Goal: Task Accomplishment & Management: Manage account settings

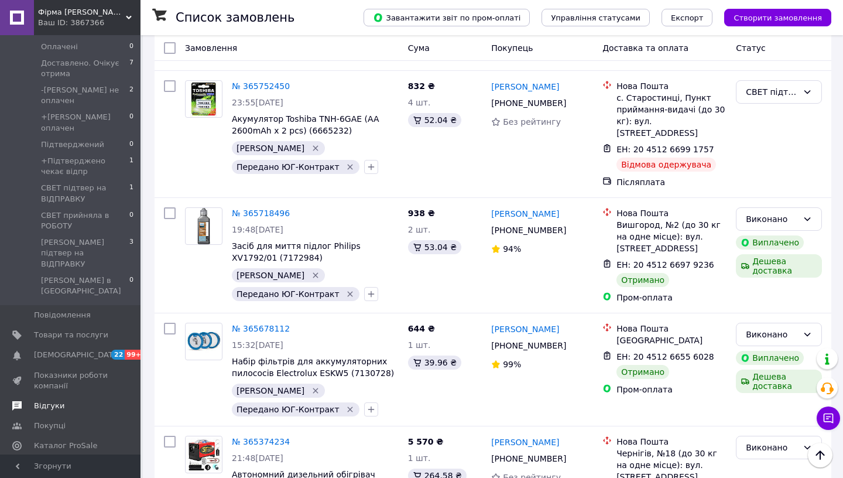
scroll to position [178, 0]
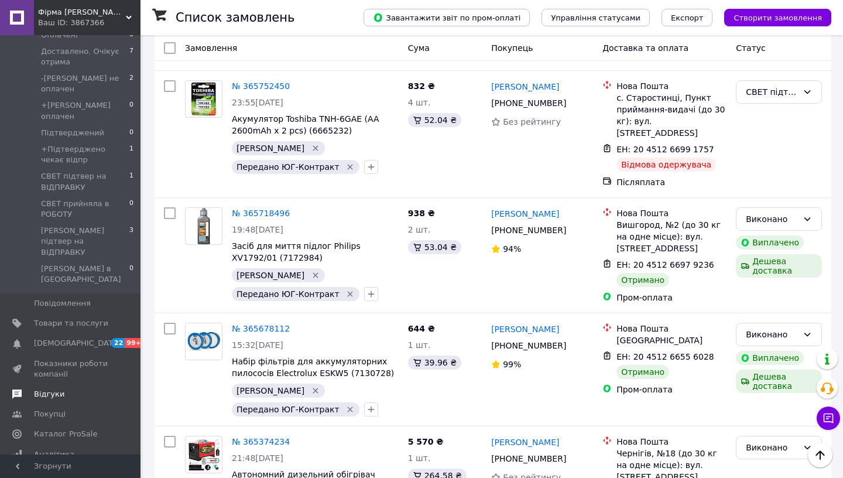
click at [61, 389] on span "Відгуки" at bounding box center [49, 394] width 30 height 11
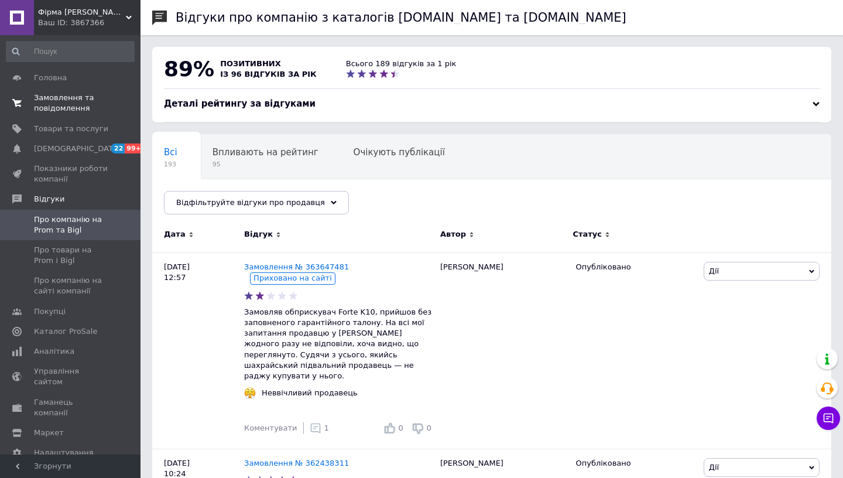
click at [61, 118] on link "Замовлення та повідомлення 0 0" at bounding box center [70, 103] width 140 height 30
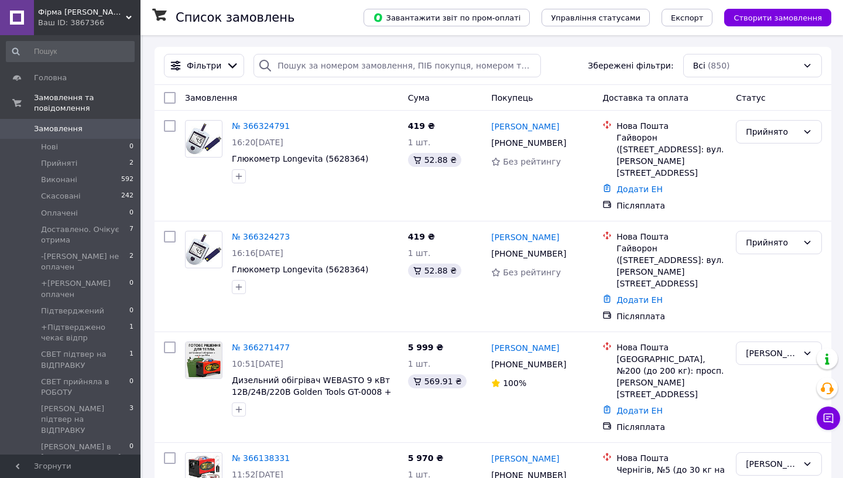
click at [66, 137] on link "Замовлення 0" at bounding box center [70, 129] width 140 height 20
